Goal: Information Seeking & Learning: Learn about a topic

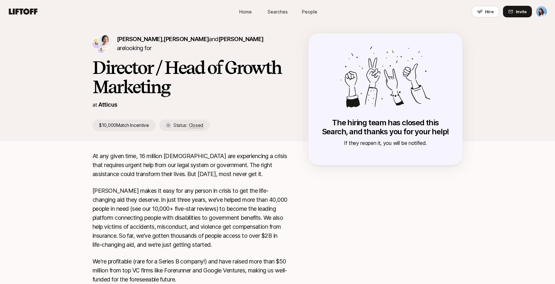
click at [170, 70] on h1 "Director / Head of Growth Marketing" at bounding box center [189, 77] width 195 height 39
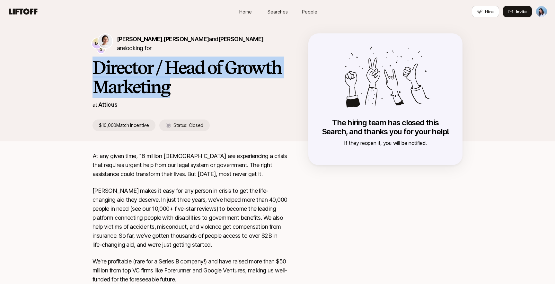
drag, startPoint x: 170, startPoint y: 85, endPoint x: 95, endPoint y: 70, distance: 77.2
click at [95, 70] on h1 "Director / Head of Growth Marketing" at bounding box center [189, 77] width 195 height 39
copy h1 "Director / Head of Growth Marketing"
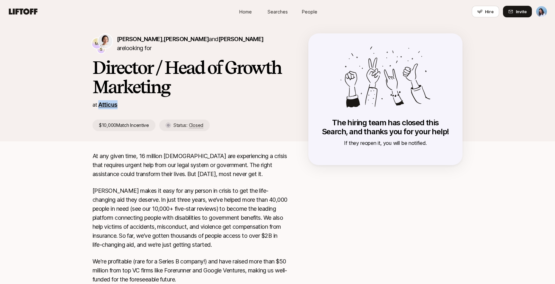
drag, startPoint x: 121, startPoint y: 104, endPoint x: 99, endPoint y: 104, distance: 21.8
click at [99, 104] on div "at Atticus" at bounding box center [189, 104] width 195 height 9
copy link "Atticus"
click at [284, 114] on div "[PERSON_NAME] , [PERSON_NAME] and [PERSON_NAME] are looking for Director / Head…" at bounding box center [200, 82] width 216 height 98
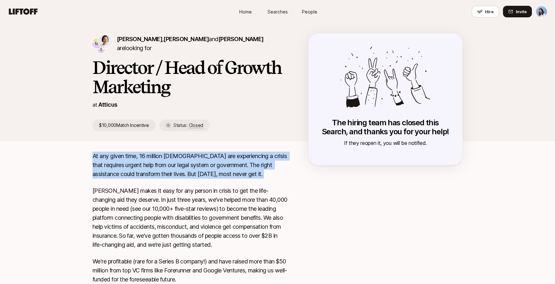
drag, startPoint x: 93, startPoint y: 155, endPoint x: 265, endPoint y: 181, distance: 173.3
click at [268, 181] on div "At any given time, 16 million [DEMOGRAPHIC_DATA] are experiencing a crisis that…" at bounding box center [189, 269] width 195 height 235
copy div "At any given time, 16 million [DEMOGRAPHIC_DATA] are experiencing a crisis that…"
click at [282, 10] on span "Searches" at bounding box center [277, 11] width 20 height 7
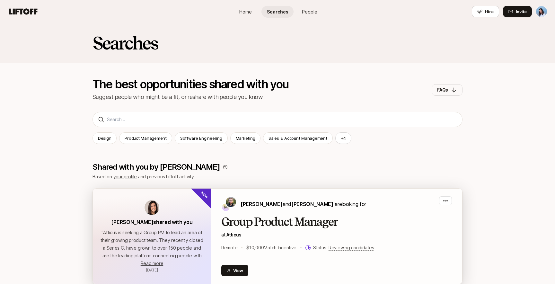
click at [270, 222] on h2 "Group Product Manager" at bounding box center [336, 221] width 230 height 13
